Goal: Information Seeking & Learning: Learn about a topic

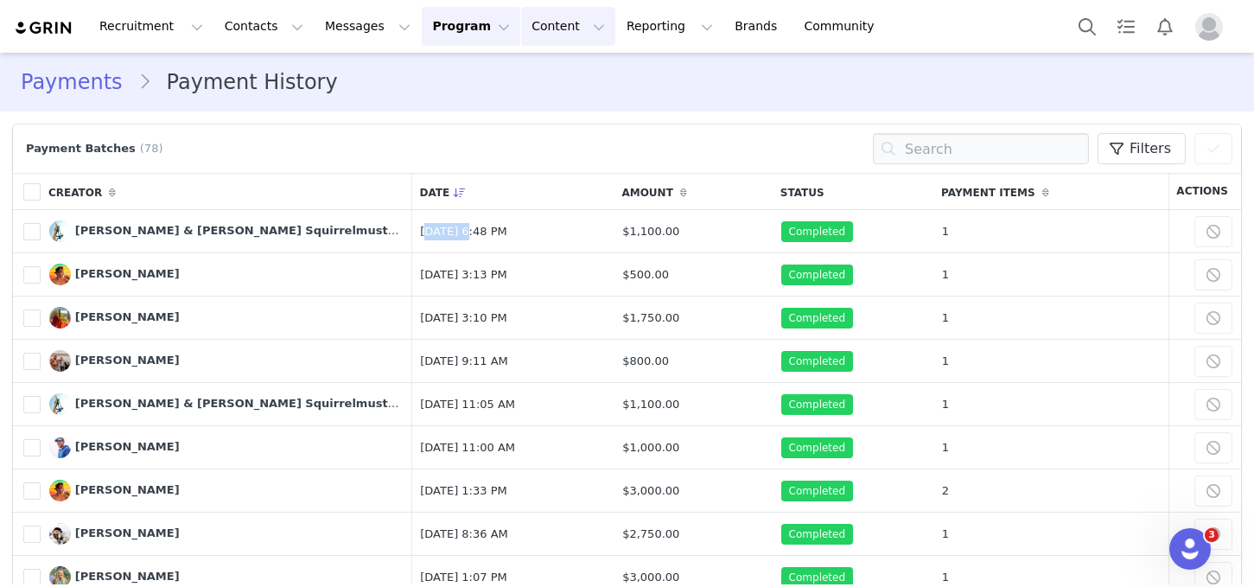
click at [544, 25] on button "Content Content" at bounding box center [568, 26] width 94 height 39
click at [517, 68] on p "Creator Content" at bounding box center [547, 76] width 97 height 18
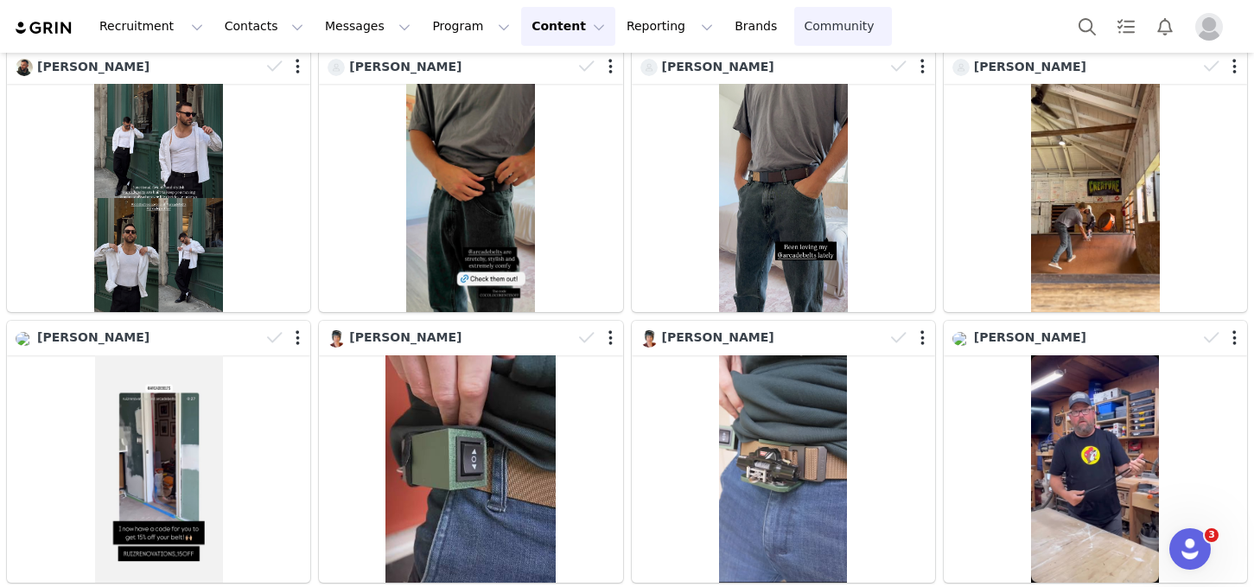
scroll to position [5373, 0]
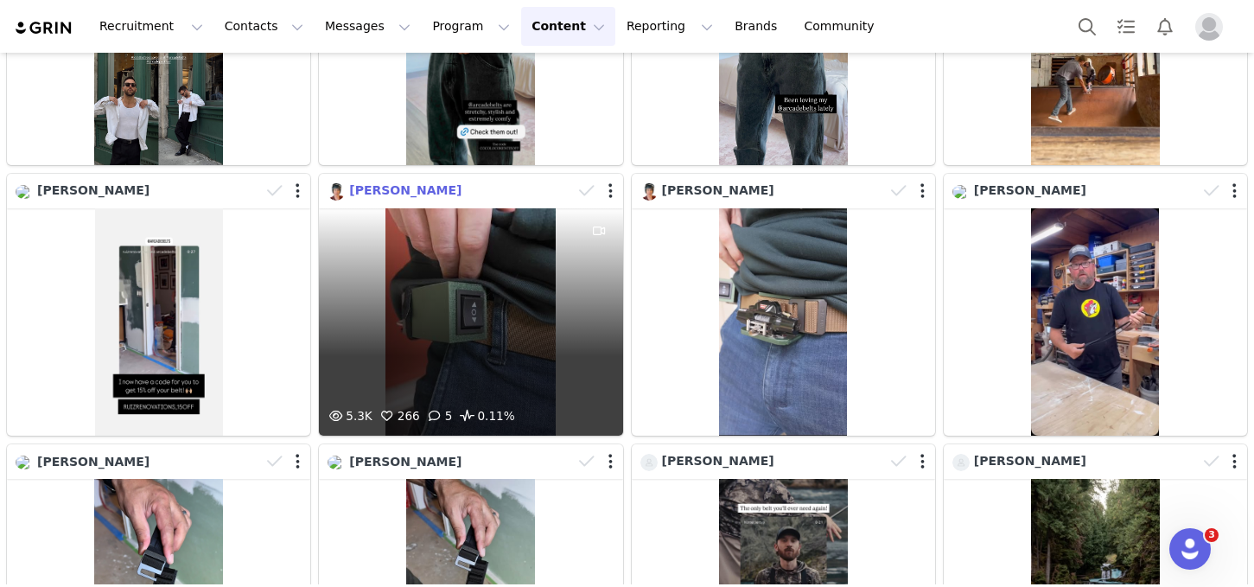
click at [416, 192] on span "[PERSON_NAME]" at bounding box center [405, 190] width 112 height 14
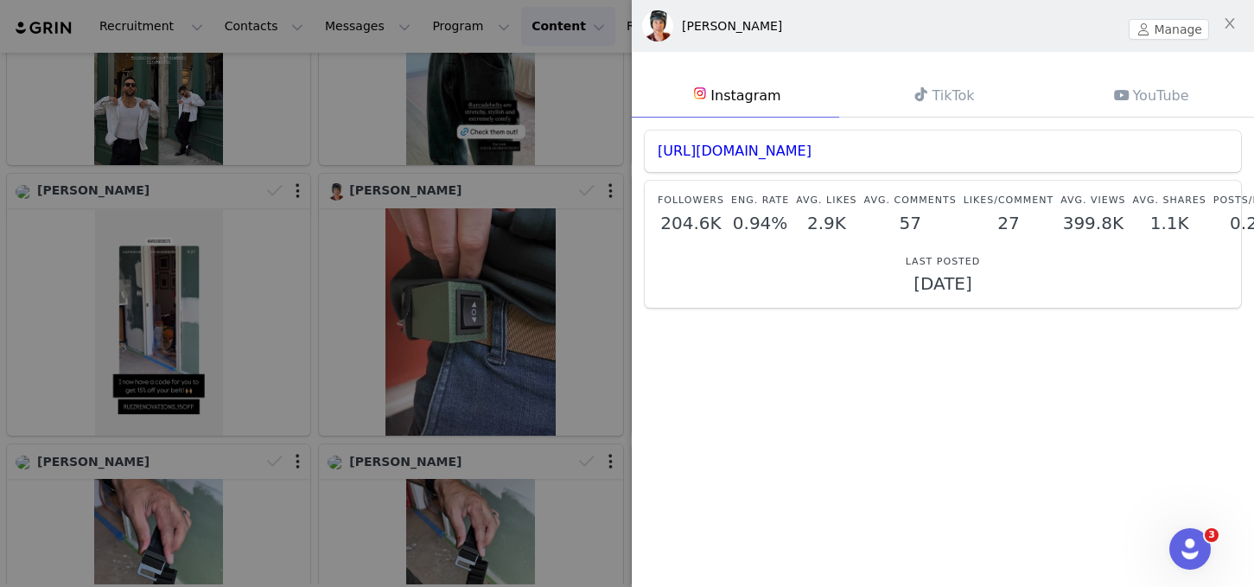
scroll to position [6, 0]
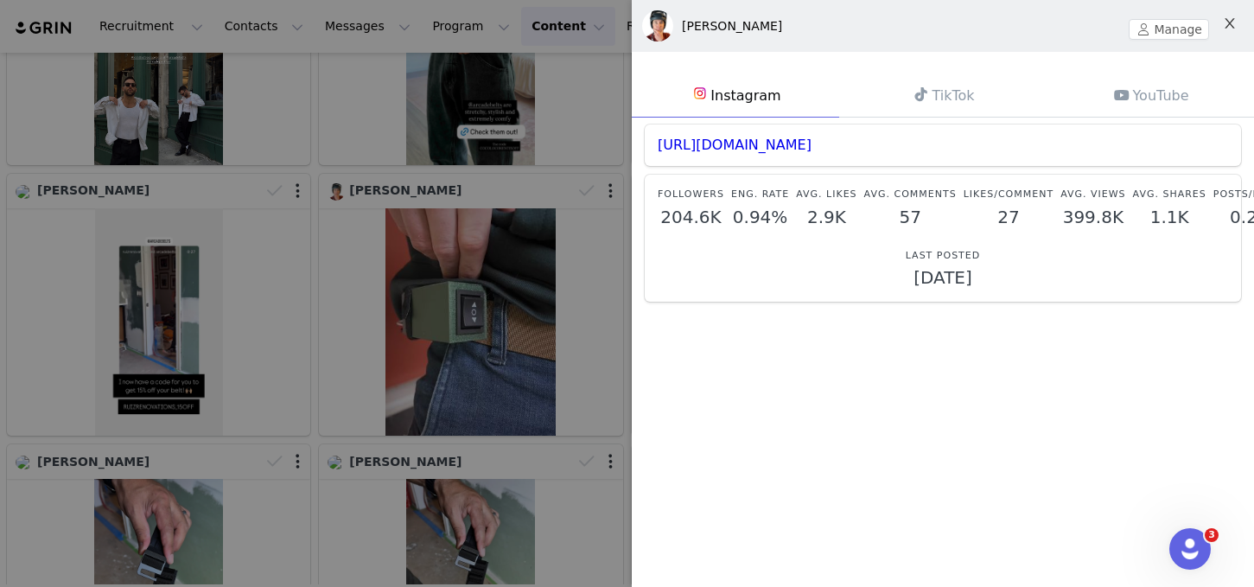
click at [1232, 28] on icon "icon: close" at bounding box center [1230, 23] width 10 height 10
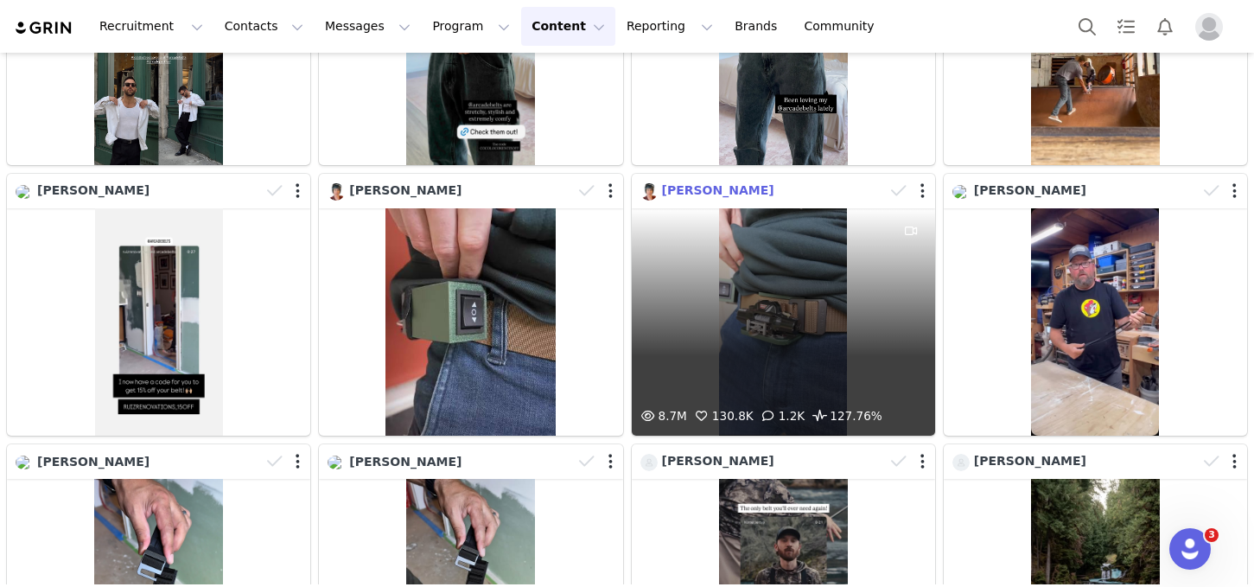
click at [699, 194] on span "[PERSON_NAME]" at bounding box center [718, 190] width 112 height 14
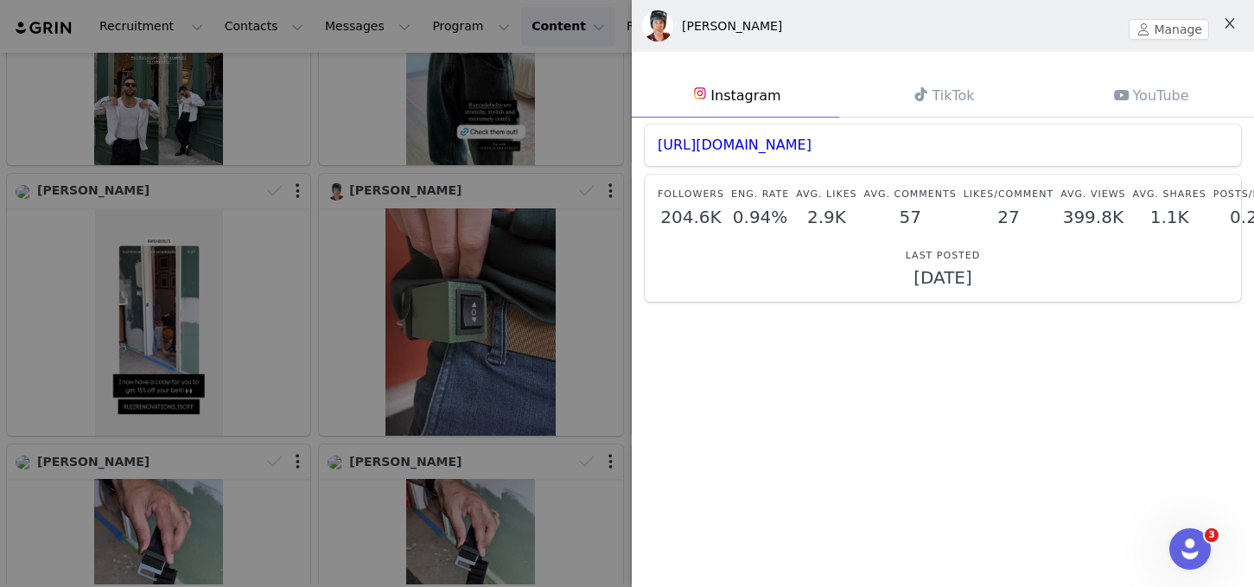
click at [1232, 20] on icon "icon: close" at bounding box center [1230, 23] width 10 height 10
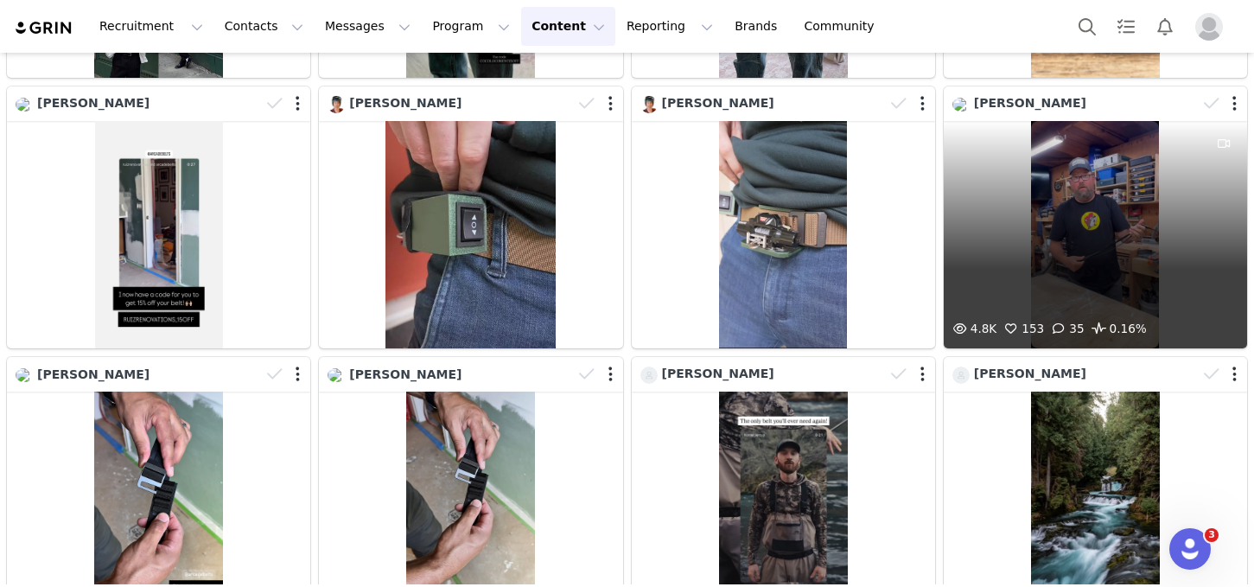
scroll to position [5452, 0]
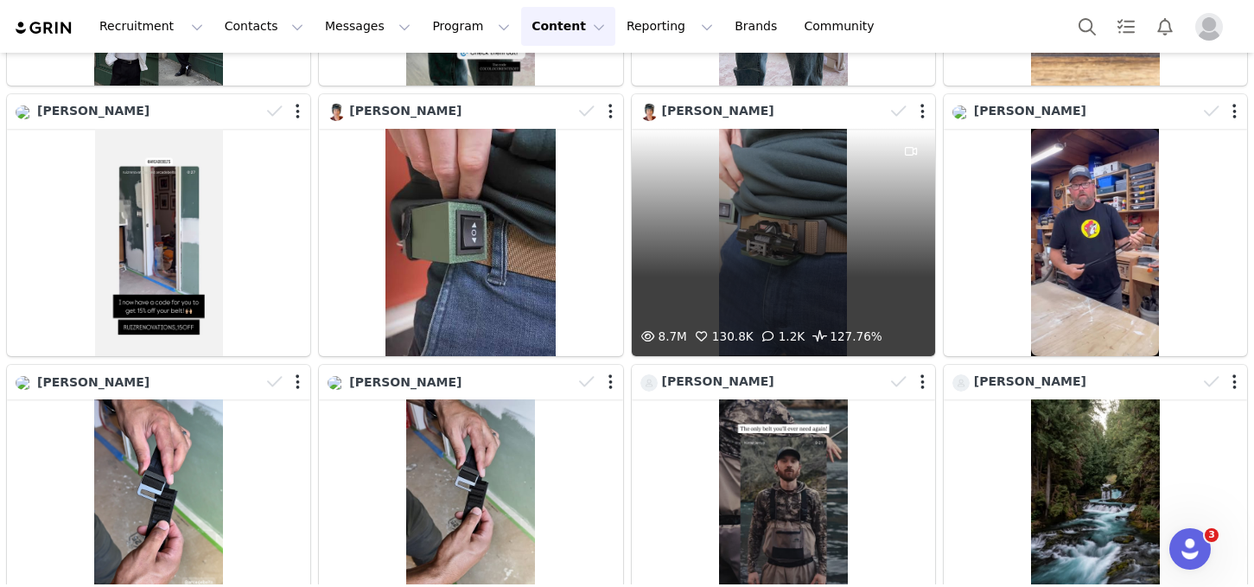
click at [857, 336] on span "127.76%" at bounding box center [845, 337] width 73 height 21
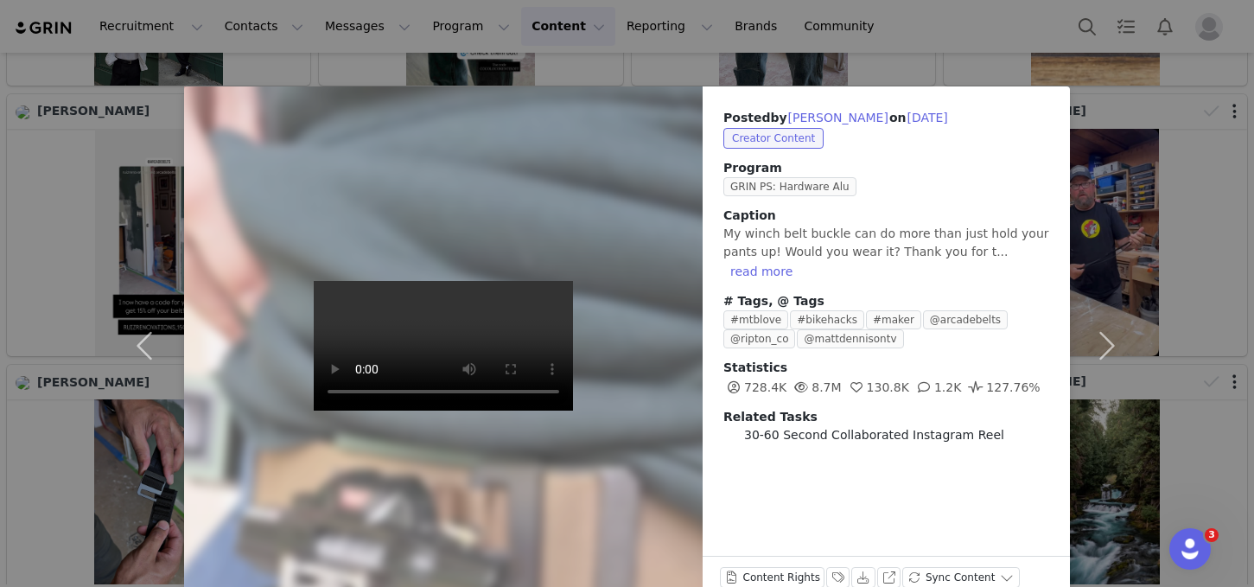
click at [1155, 235] on div "Posted by [PERSON_NAME] on [DATE] Creator Content Program GRIN PS: Hardware Alu…" at bounding box center [627, 293] width 1254 height 587
